Goal: Information Seeking & Learning: Learn about a topic

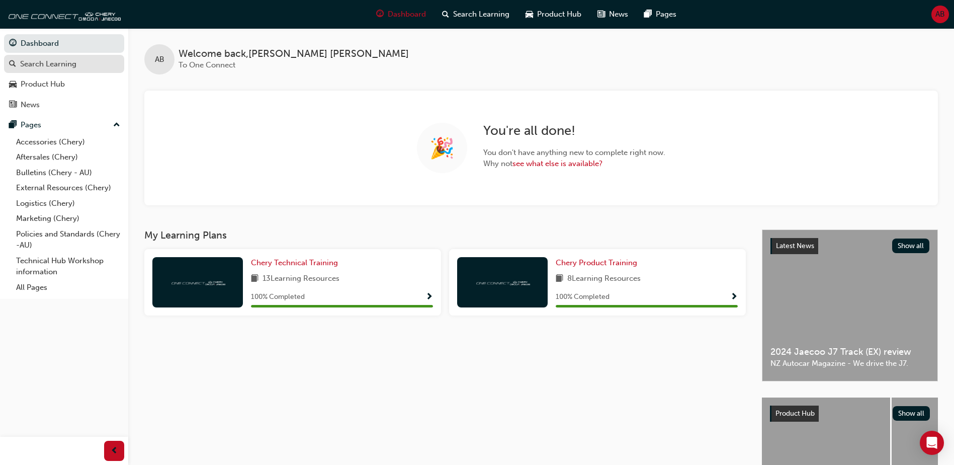
click at [27, 63] on div "Search Learning" at bounding box center [48, 64] width 56 height 12
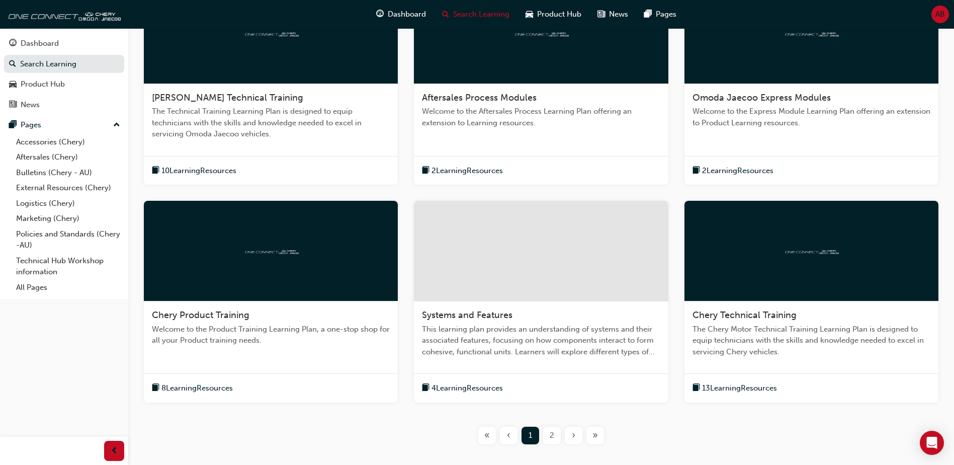
scroll to position [251, 0]
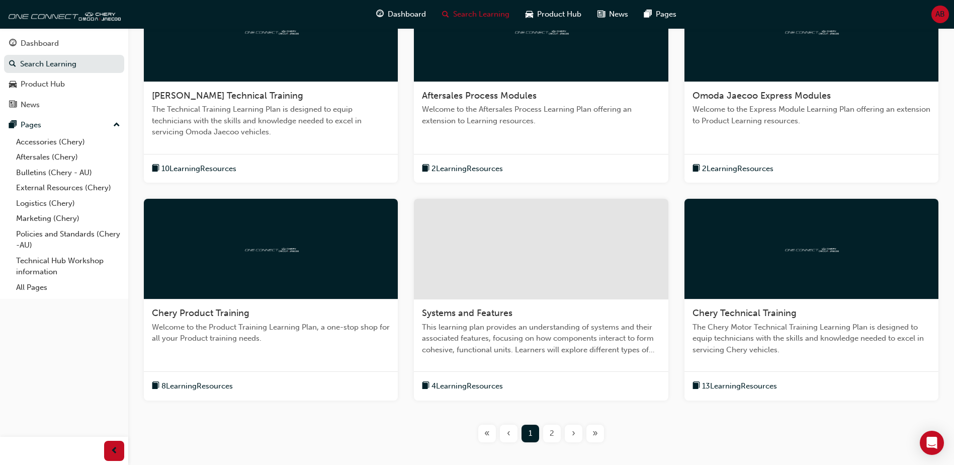
click at [257, 263] on div at bounding box center [271, 249] width 254 height 101
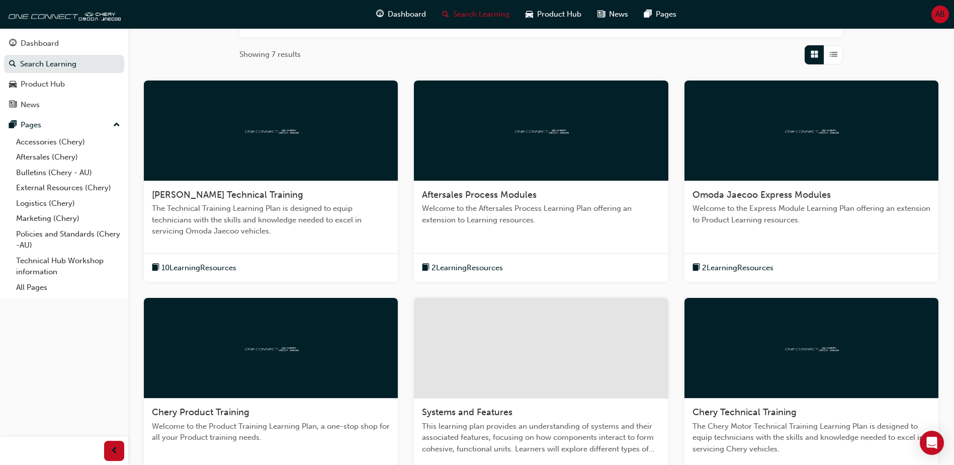
scroll to position [201, 0]
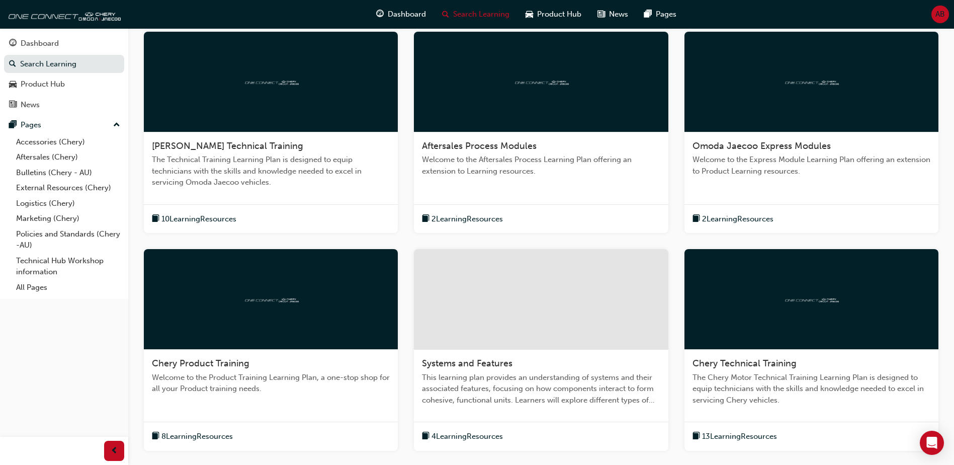
click at [500, 118] on div at bounding box center [541, 82] width 254 height 101
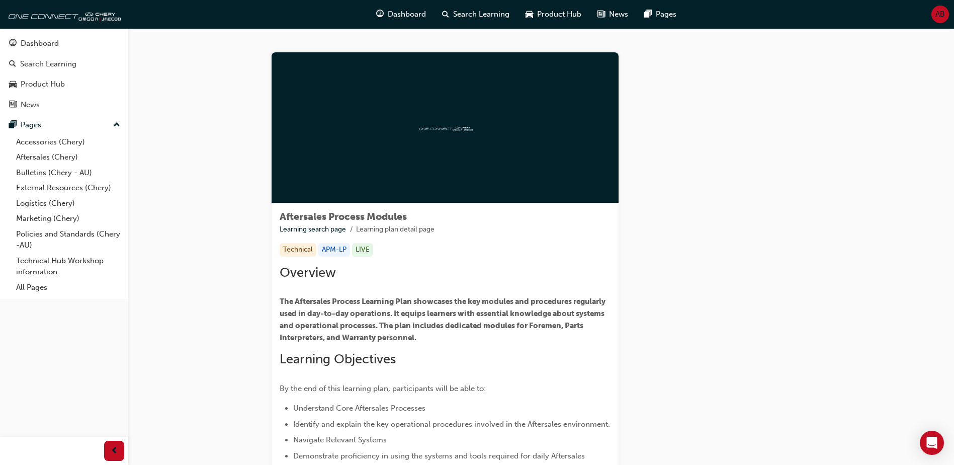
click at [425, 134] on div at bounding box center [445, 127] width 347 height 151
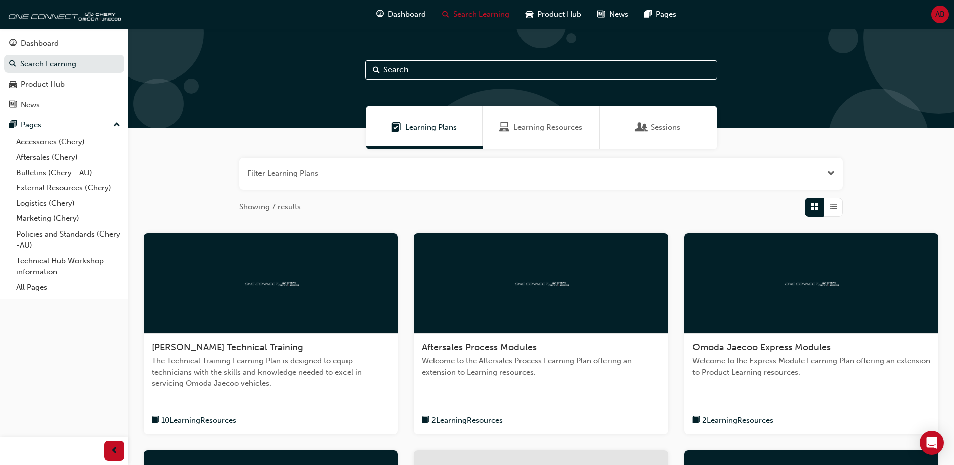
click at [660, 126] on span "Sessions" at bounding box center [666, 128] width 30 height 12
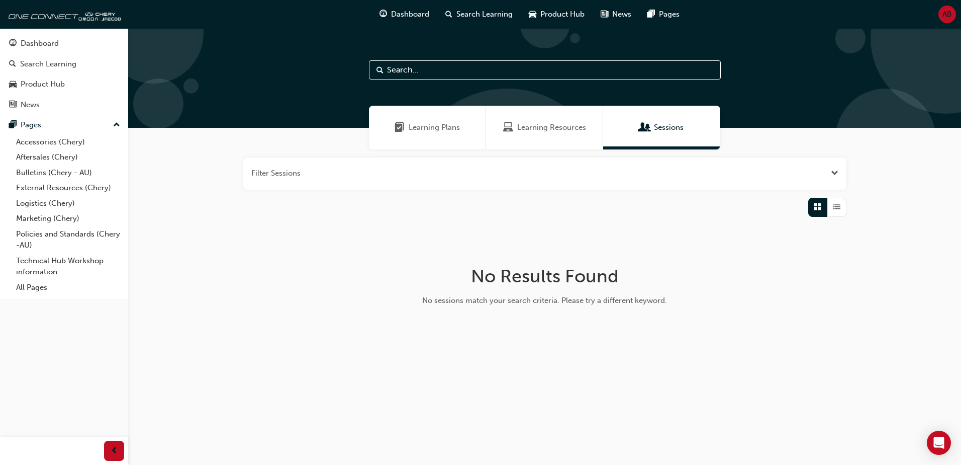
click at [564, 109] on div "Learning Resources" at bounding box center [544, 128] width 117 height 44
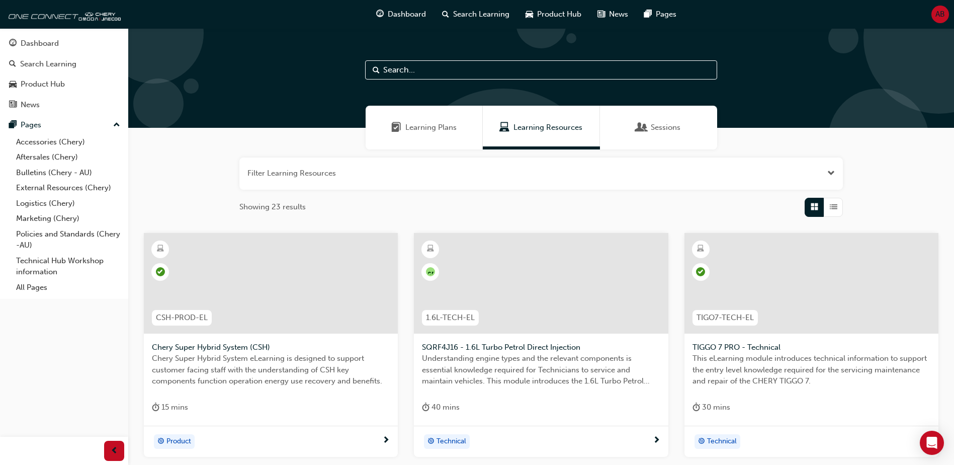
click at [505, 264] on div at bounding box center [541, 283] width 254 height 101
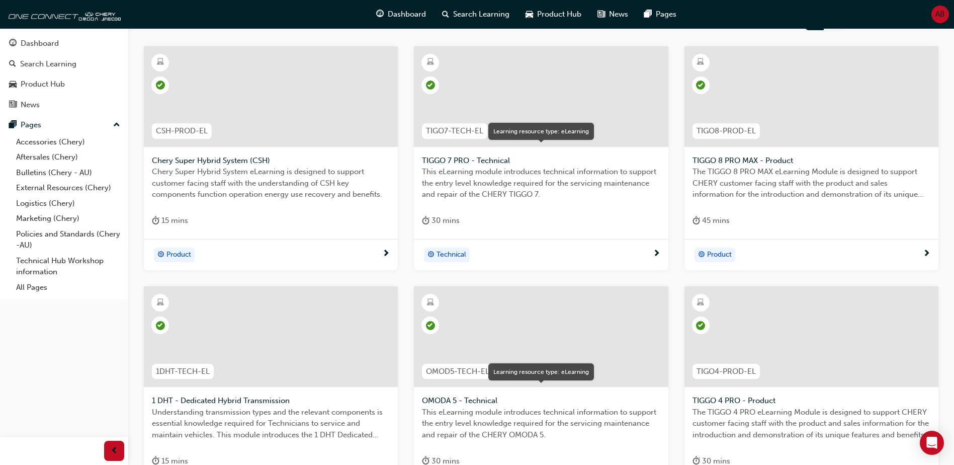
scroll to position [352, 0]
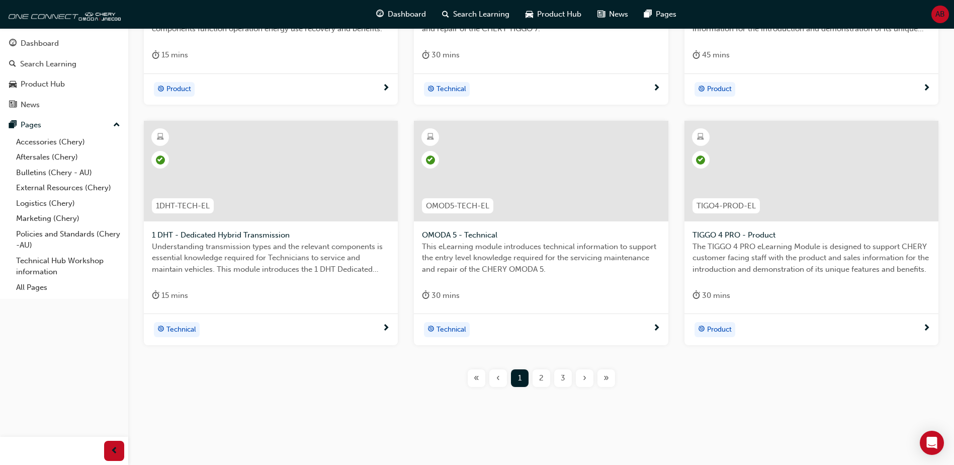
click at [560, 375] on div "3" at bounding box center [563, 378] width 18 height 18
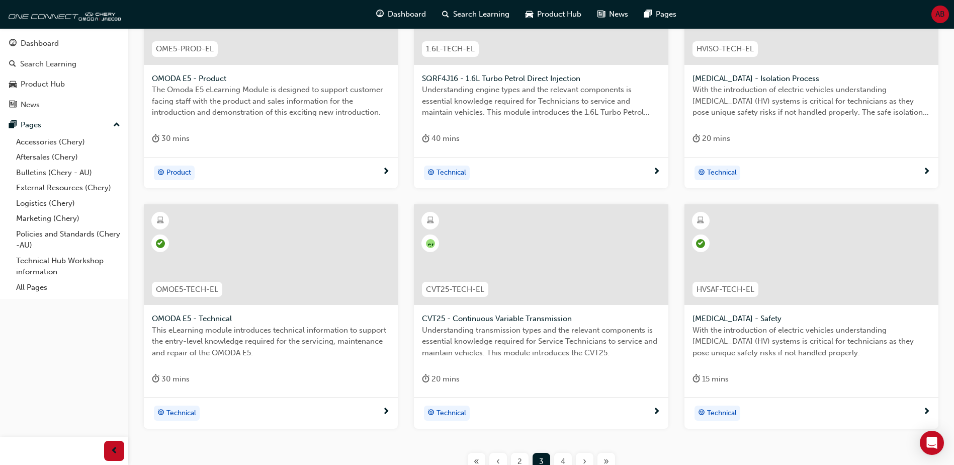
scroll to position [356, 0]
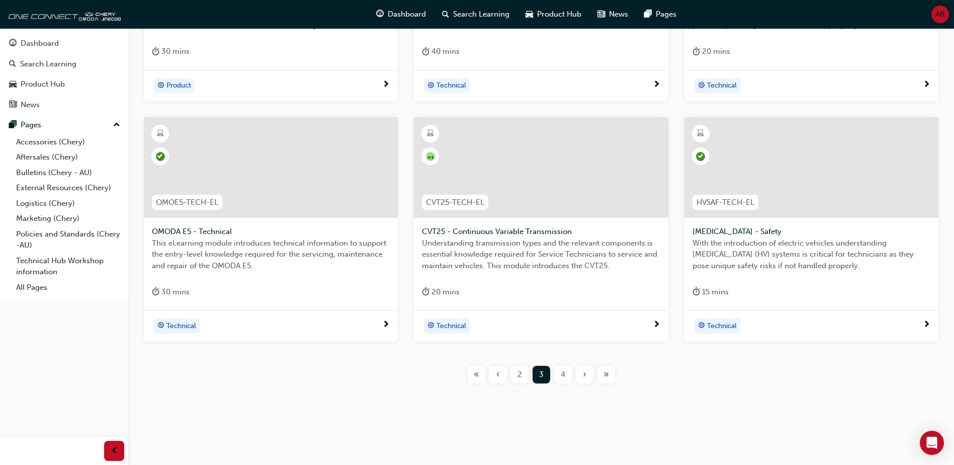
click at [517, 375] on span "2" at bounding box center [519, 375] width 5 height 12
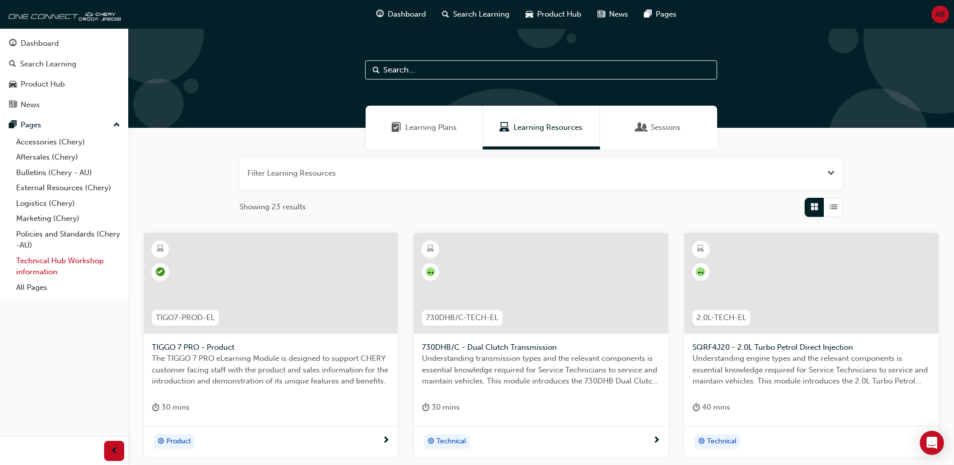
click at [50, 263] on link "Technical Hub Workshop information" at bounding box center [68, 266] width 112 height 27
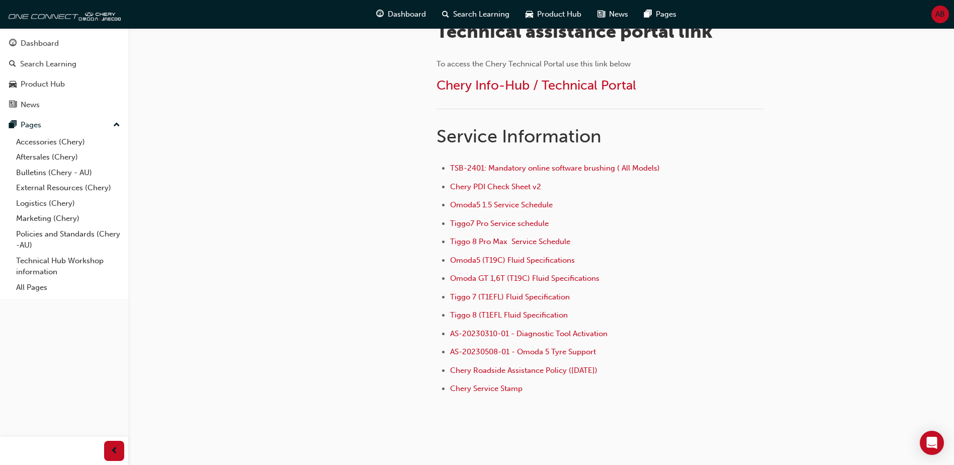
scroll to position [362, 0]
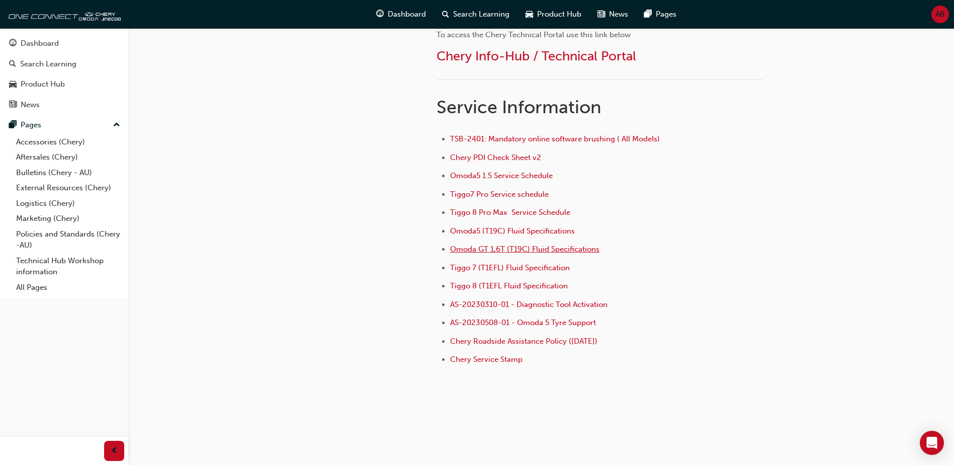
click at [521, 249] on span "Omoda GT 1,6T (T19C) Fluid Specifications" at bounding box center [524, 248] width 149 height 9
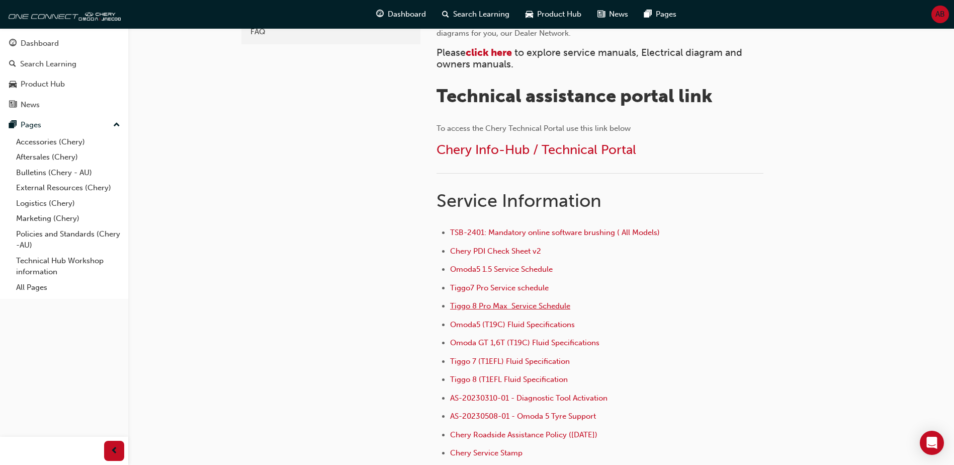
scroll to position [362, 0]
